Goal: Navigation & Orientation: Find specific page/section

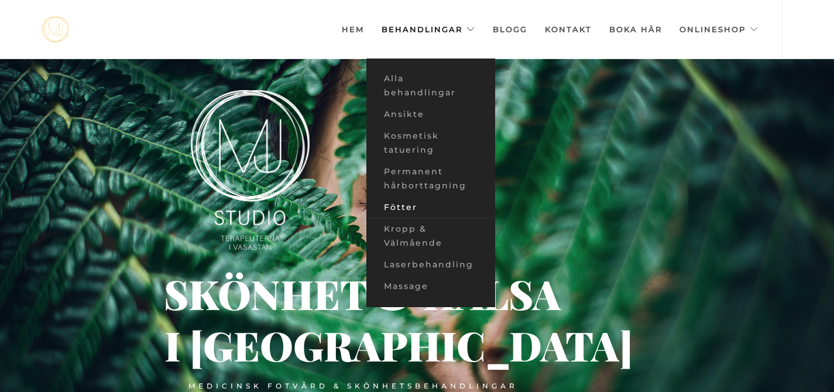
click at [381, 206] on link "Fötter" at bounding box center [430, 208] width 129 height 22
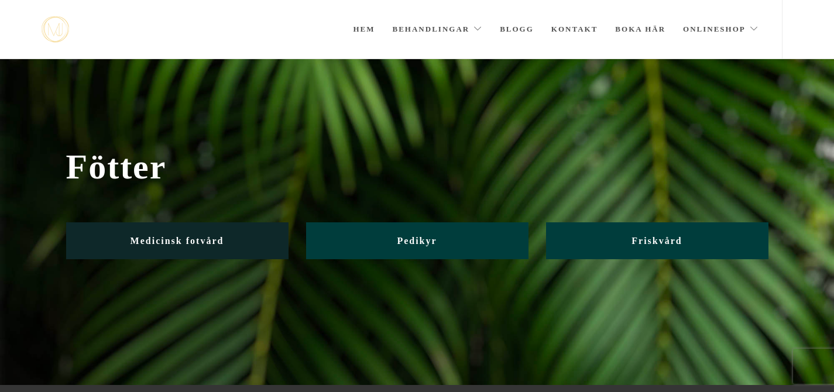
click at [201, 242] on span "Medicinsk fotvård" at bounding box center [177, 241] width 94 height 10
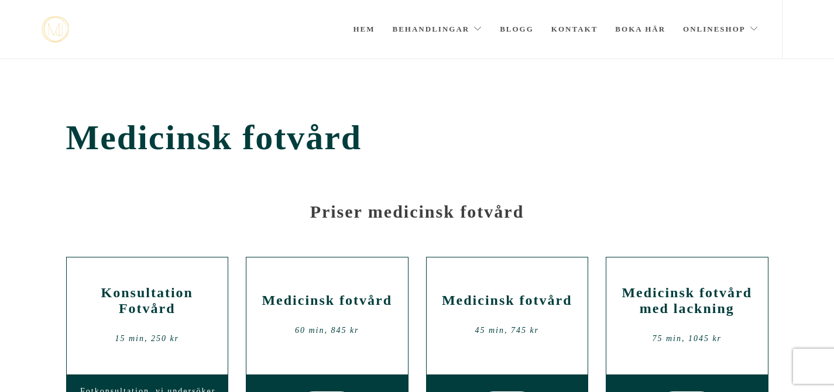
scroll to position [98, 0]
